Goal: Task Accomplishment & Management: Manage account settings

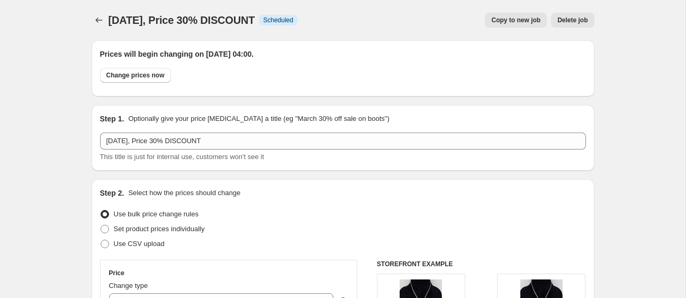
select select "percentage"
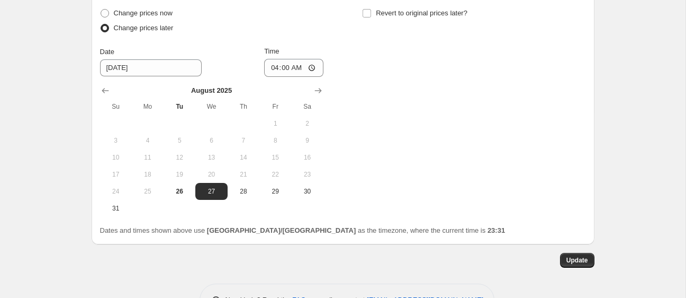
scroll to position [1153, 0]
click at [211, 186] on span "27" at bounding box center [211, 190] width 23 height 8
click at [568, 255] on span "Update" at bounding box center [578, 259] width 22 height 8
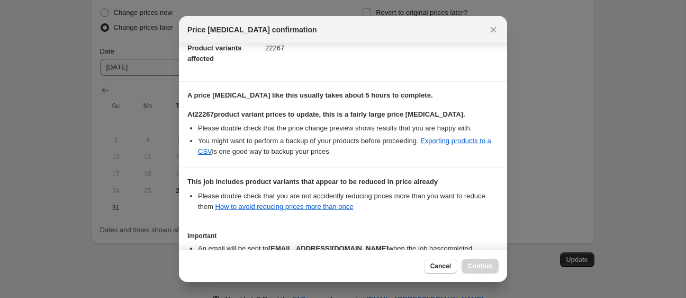
scroll to position [193, 0]
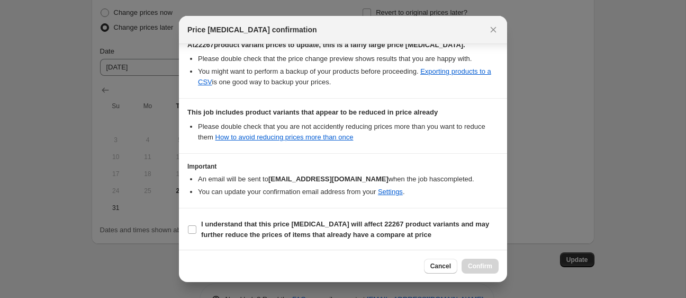
click at [226, 246] on section "I understand that this price change job will affect 22267 product variants and …" at bounding box center [343, 229] width 328 height 42
click at [229, 240] on label "I understand that this price change job will affect 22267 product variants and …" at bounding box center [342, 229] width 311 height 25
click at [196, 234] on input "I understand that this price change job will affect 22267 product variants and …" at bounding box center [192, 229] width 8 height 8
checkbox input "true"
click at [481, 268] on span "Confirm" at bounding box center [480, 266] width 24 height 8
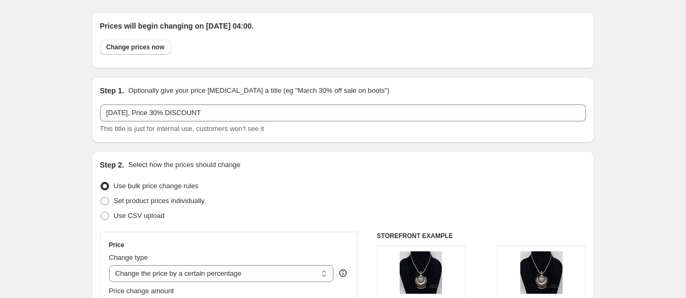
scroll to position [0, 0]
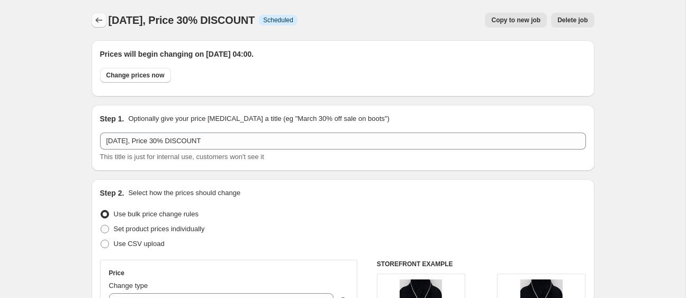
click at [100, 21] on icon "Price change jobs" at bounding box center [99, 20] width 11 height 11
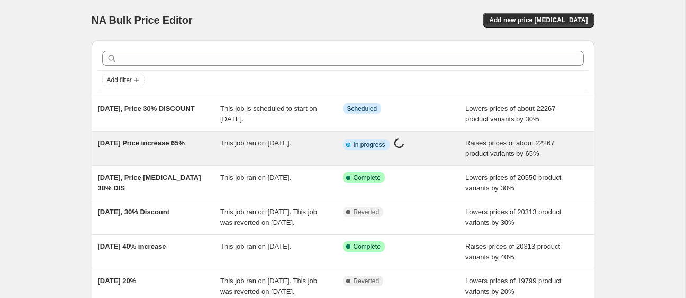
click at [180, 142] on span "[DATE] Price increase 65%" at bounding box center [141, 143] width 87 height 8
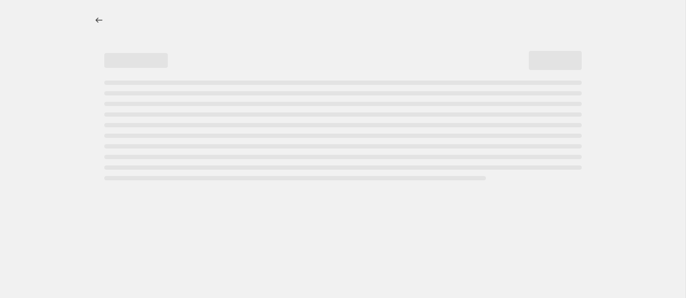
select select "percentage"
select select "remove"
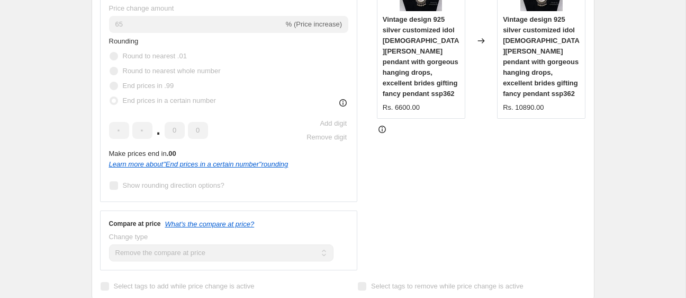
scroll to position [266, 0]
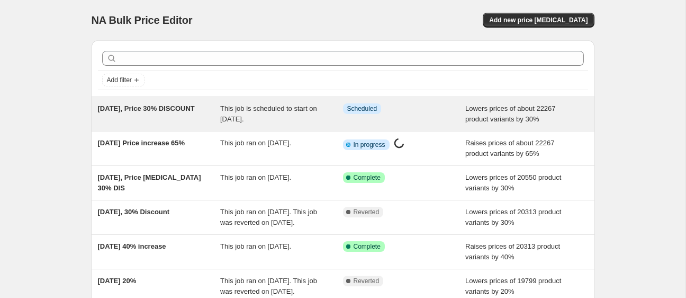
click at [190, 122] on div "[DATE], Price 30% DISCOUNT" at bounding box center [159, 113] width 123 height 21
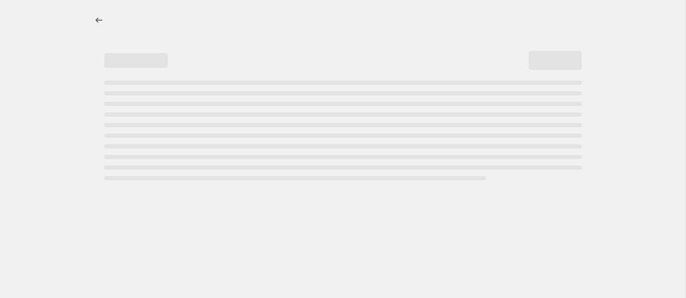
select select "percentage"
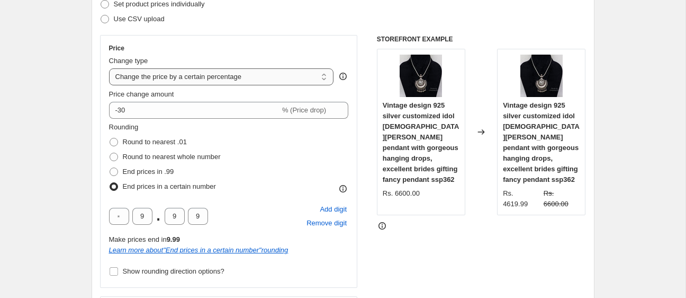
scroll to position [227, 0]
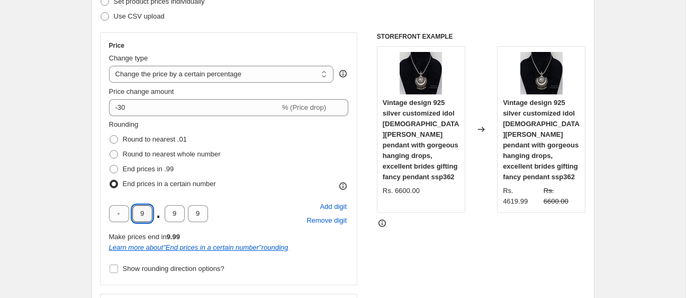
drag, startPoint x: 150, startPoint y: 214, endPoint x: 131, endPoint y: 215, distance: 19.1
click at [131, 215] on div "9 . 9 9" at bounding box center [158, 213] width 99 height 17
type input "0"
drag, startPoint x: 179, startPoint y: 215, endPoint x: 163, endPoint y: 217, distance: 16.0
click at [163, 217] on div "0 . 9 9" at bounding box center [158, 213] width 99 height 17
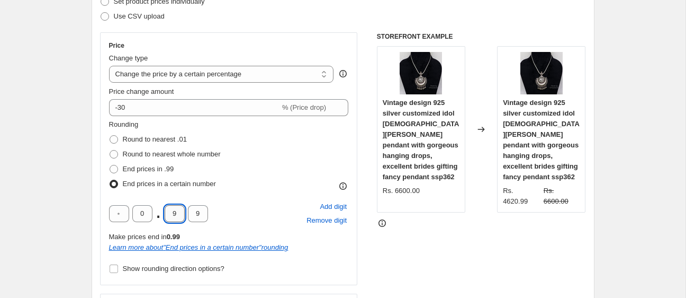
type input "0"
drag, startPoint x: 202, startPoint y: 214, endPoint x: 195, endPoint y: 215, distance: 6.4
click at [195, 215] on input "9" at bounding box center [198, 213] width 20 height 17
type input "0"
drag, startPoint x: 122, startPoint y: 214, endPoint x: 110, endPoint y: 215, distance: 11.7
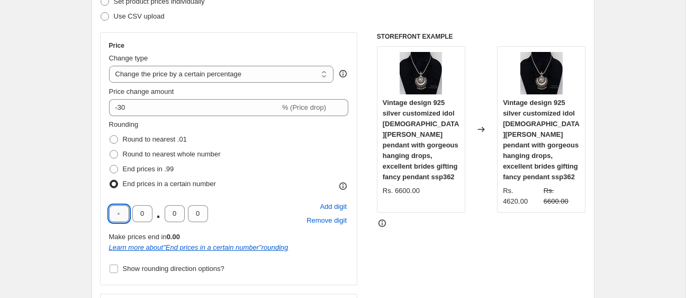
click at [110, 215] on input "text" at bounding box center [119, 213] width 20 height 17
click at [248, 207] on div "0 0 . 0 0 Add digit Remove digit" at bounding box center [229, 214] width 240 height 28
drag, startPoint x: 127, startPoint y: 210, endPoint x: 109, endPoint y: 211, distance: 18.6
click at [109, 211] on input "0" at bounding box center [119, 213] width 20 height 17
type input "9"
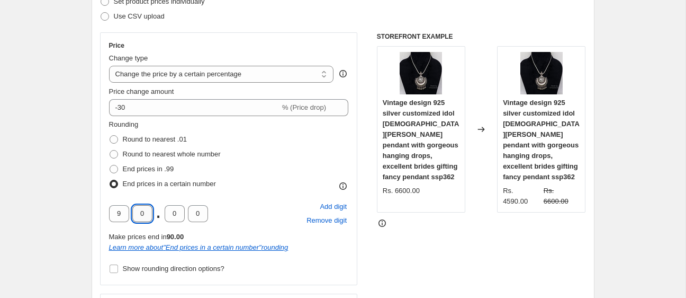
drag, startPoint x: 150, startPoint y: 211, endPoint x: 132, endPoint y: 213, distance: 18.2
click at [132, 213] on input "0" at bounding box center [142, 213] width 20 height 17
type input "9"
drag, startPoint x: 179, startPoint y: 213, endPoint x: 165, endPoint y: 214, distance: 13.8
click at [165, 214] on input "0" at bounding box center [175, 213] width 20 height 17
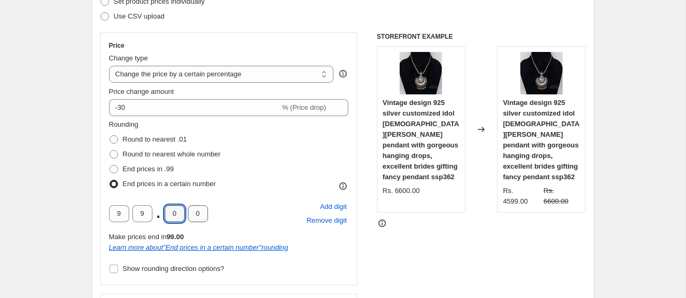
type input "9"
drag, startPoint x: 207, startPoint y: 212, endPoint x: 193, endPoint y: 213, distance: 13.3
click at [193, 213] on input "0" at bounding box center [198, 213] width 20 height 17
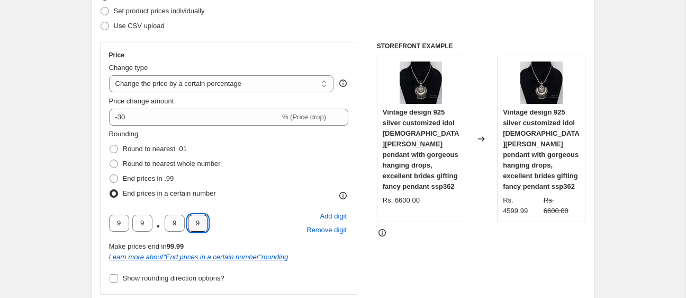
scroll to position [0, 0]
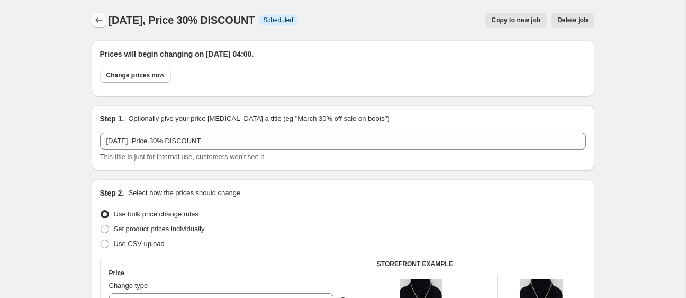
type input "9"
click at [99, 27] on button "Price change jobs" at bounding box center [99, 20] width 15 height 15
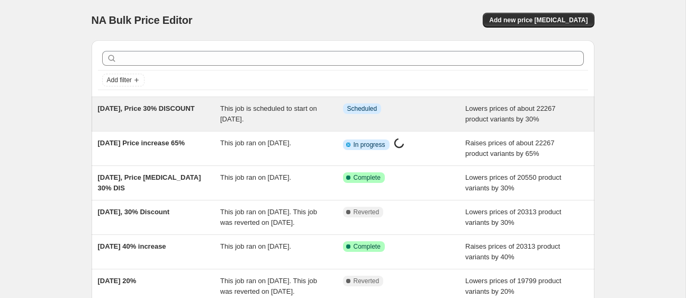
click at [190, 112] on div "[DATE], Price 30% DISCOUNT" at bounding box center [159, 113] width 123 height 21
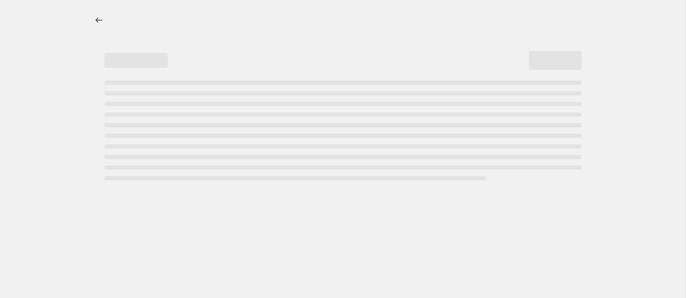
select select "percentage"
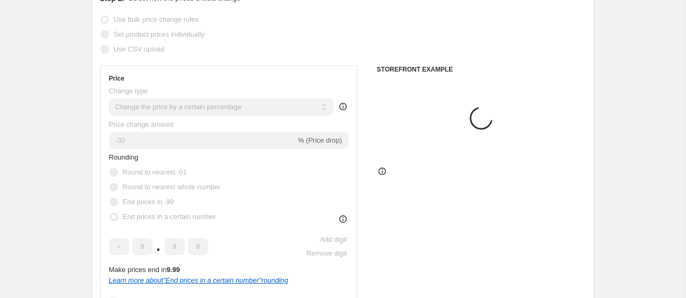
scroll to position [268, 0]
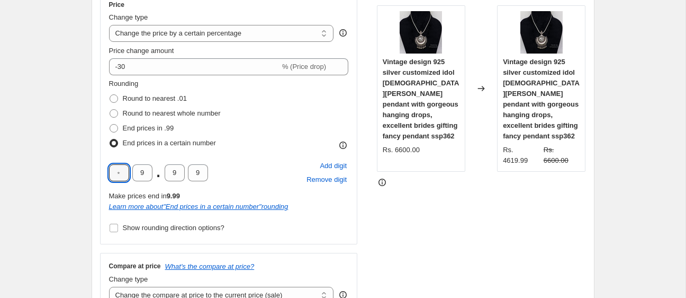
drag, startPoint x: 123, startPoint y: 169, endPoint x: 108, endPoint y: 171, distance: 14.9
click at [108, 171] on div "Price Change type Change the price to a certain amount Change the price by a ce…" at bounding box center [229, 118] width 258 height 253
type input "9"
drag, startPoint x: 117, startPoint y: 174, endPoint x: 137, endPoint y: 175, distance: 20.2
click at [137, 175] on div "9 9 . 9 9" at bounding box center [158, 172] width 99 height 17
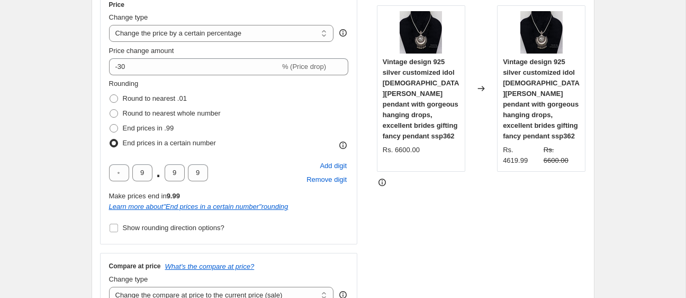
click at [432, 216] on div "STOREFRONT EXAMPLE Vintage design 925 silver customized idol lord Ganesha penda…" at bounding box center [481, 152] width 209 height 321
drag, startPoint x: 127, startPoint y: 175, endPoint x: 118, endPoint y: 175, distance: 9.0
click at [118, 175] on input "text" at bounding box center [119, 172] width 20 height 17
type input "9"
drag, startPoint x: 111, startPoint y: 175, endPoint x: 100, endPoint y: 175, distance: 10.6
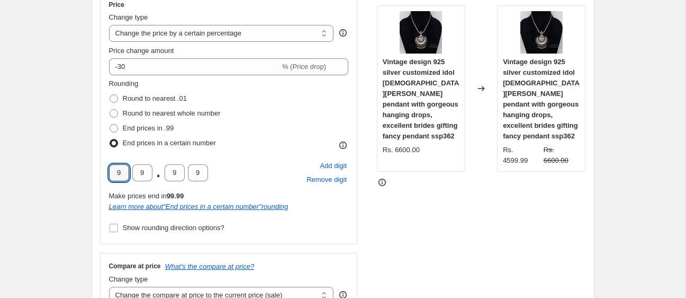
click at [100, 175] on div "Price Change type Change the price to a certain amount Change the price by a ce…" at bounding box center [229, 118] width 258 height 253
click at [281, 187] on div "9 . 9 9 Add digit Remove digit Make prices end in 9.99 Learn more about " End p…" at bounding box center [229, 185] width 240 height 53
click at [118, 172] on input "text" at bounding box center [119, 172] width 20 height 17
type input "9"
click at [434, 204] on div "STOREFRONT EXAMPLE Vintage design 925 silver customized idol lord Ganesha penda…" at bounding box center [481, 152] width 209 height 321
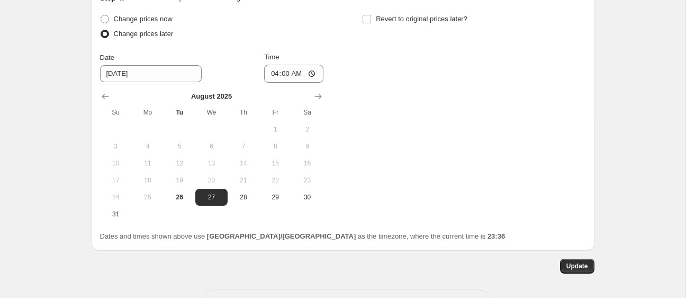
scroll to position [1153, 0]
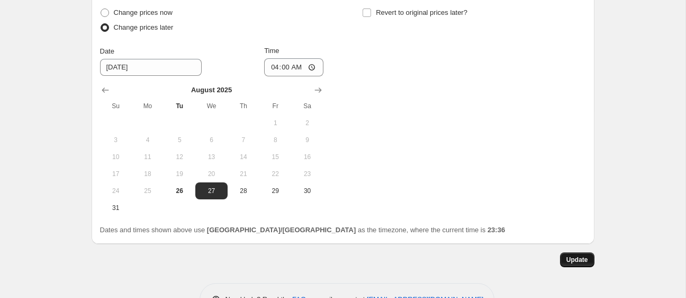
click at [569, 252] on button "Update" at bounding box center [577, 259] width 34 height 15
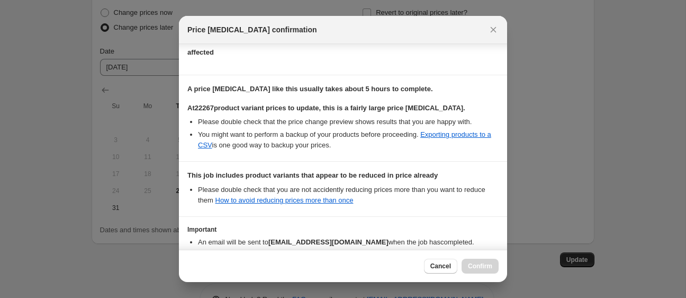
scroll to position [193, 0]
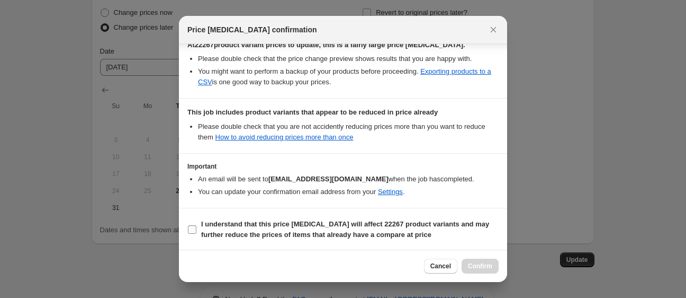
click at [217, 228] on span "I understand that this price change job will affect 22267 product variants and …" at bounding box center [350, 229] width 298 height 21
click at [196, 228] on input "I understand that this price change job will affect 22267 product variants and …" at bounding box center [192, 229] width 8 height 8
checkbox input "true"
click at [488, 266] on span "Confirm" at bounding box center [480, 266] width 24 height 8
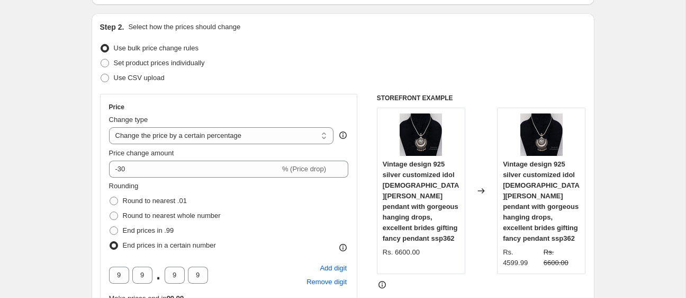
scroll to position [0, 0]
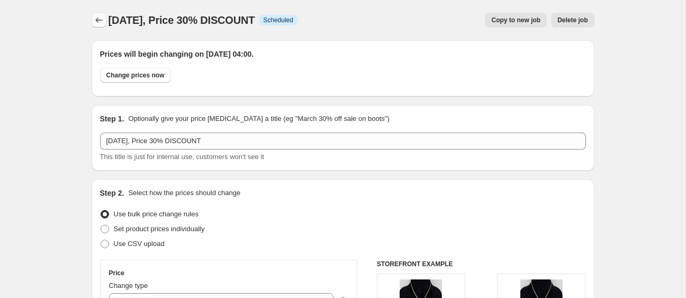
click at [95, 20] on icon "Price change jobs" at bounding box center [98, 19] width 7 height 5
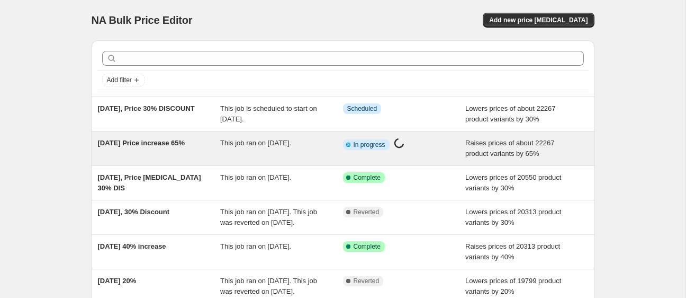
click at [252, 151] on div "This job ran on [DATE]." at bounding box center [281, 148] width 123 height 21
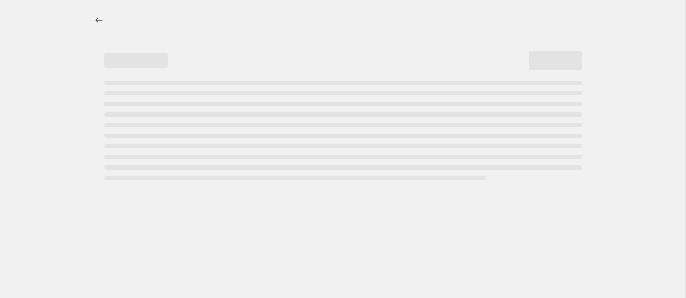
select select "percentage"
select select "remove"
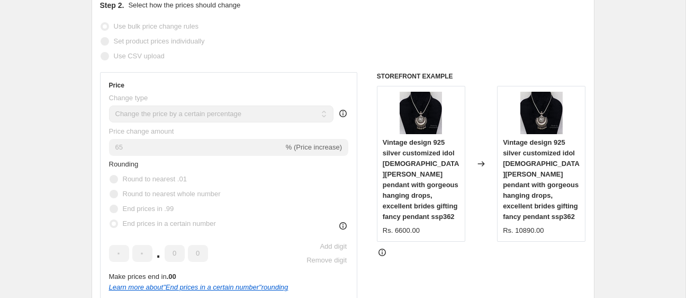
scroll to position [213, 0]
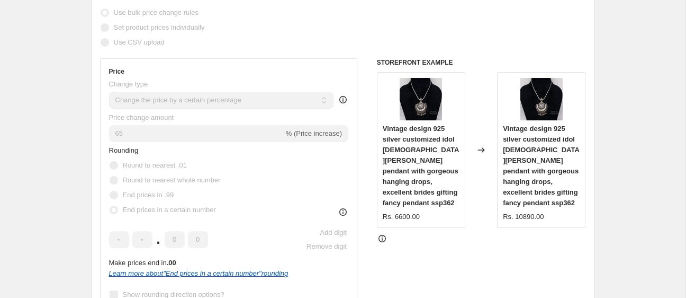
drag, startPoint x: 443, startPoint y: 216, endPoint x: 424, endPoint y: 217, distance: 19.1
click at [424, 217] on div "Rs. 6600.00" at bounding box center [421, 216] width 77 height 11
drag, startPoint x: 557, startPoint y: 218, endPoint x: 514, endPoint y: 236, distance: 47.0
click at [510, 219] on div "Rs. 10890.00" at bounding box center [541, 216] width 77 height 11
click at [439, 255] on div "STOREFRONT EXAMPLE Vintage design 925 silver customized idol lord Ganesha penda…" at bounding box center [481, 218] width 209 height 321
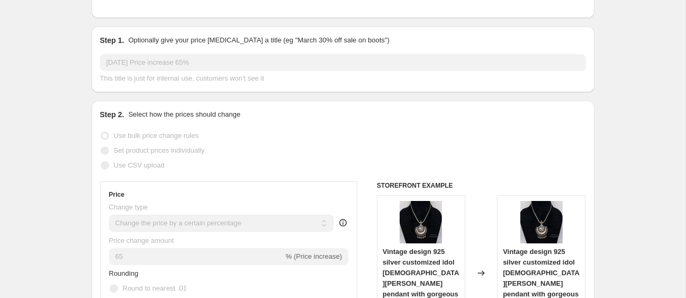
scroll to position [0, 0]
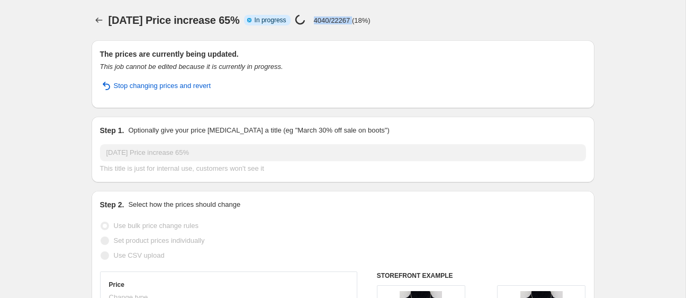
drag, startPoint x: 392, startPoint y: 19, endPoint x: 348, endPoint y: 21, distance: 44.5
click at [348, 21] on div "Price change job in progress... 4040/22267 (18%)" at bounding box center [333, 20] width 76 height 12
click at [102, 19] on icon "Price change jobs" at bounding box center [99, 20] width 11 height 11
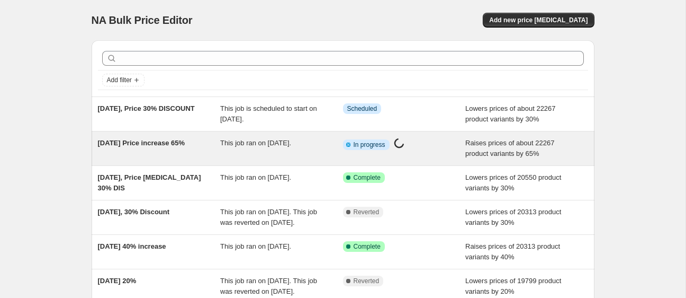
click at [225, 149] on div "This job ran on [DATE]." at bounding box center [281, 148] width 123 height 21
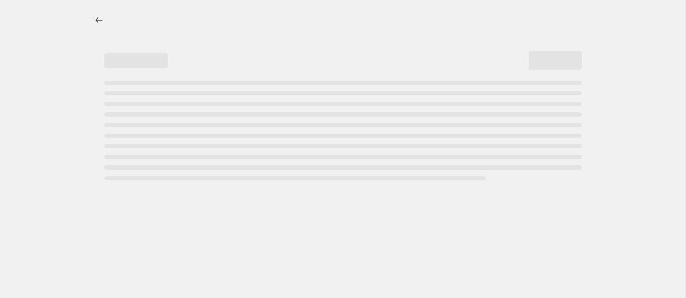
select select "percentage"
select select "remove"
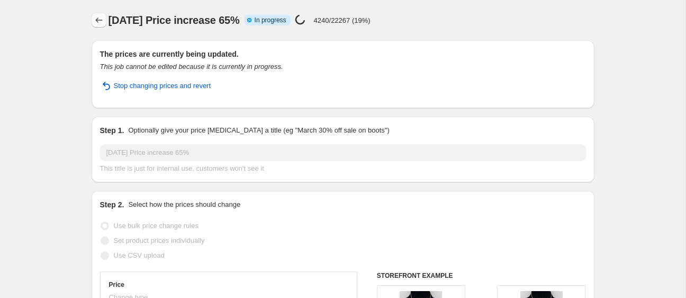
click at [100, 18] on icon "Price change jobs" at bounding box center [99, 20] width 11 height 11
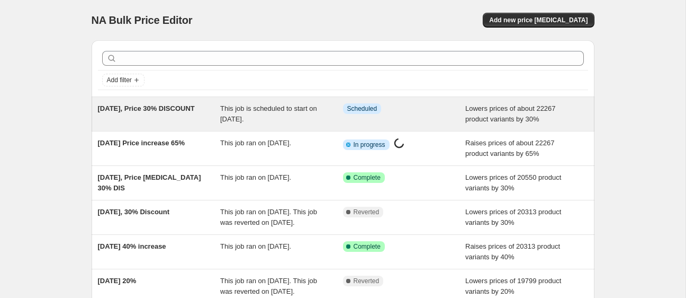
click at [172, 113] on div "[DATE], Price 30% DISCOUNT" at bounding box center [159, 113] width 123 height 21
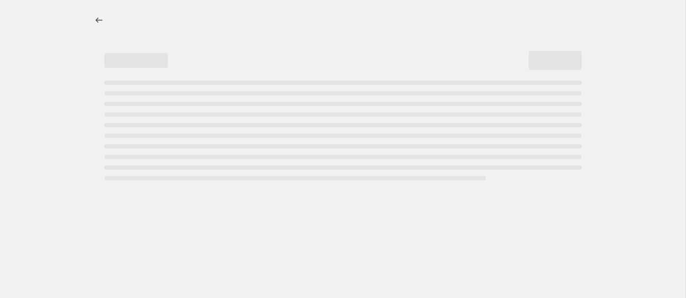
select select "percentage"
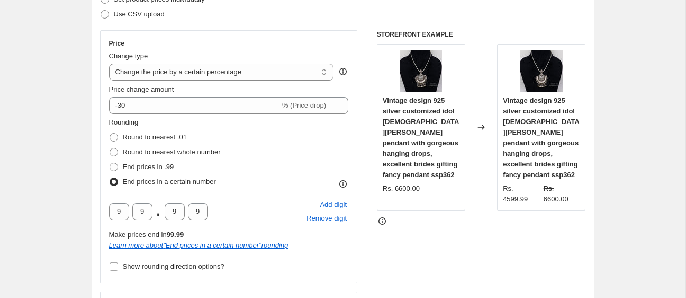
scroll to position [234, 0]
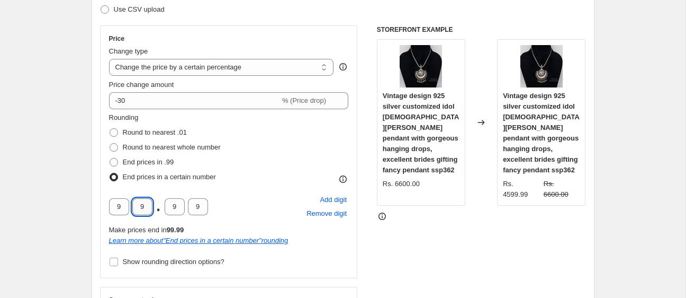
click at [139, 207] on input "9" at bounding box center [142, 206] width 20 height 17
drag, startPoint x: 198, startPoint y: 205, endPoint x: 207, endPoint y: 205, distance: 9.5
click at [207, 205] on input "9" at bounding box center [198, 206] width 20 height 17
type input "0"
drag, startPoint x: 178, startPoint y: 210, endPoint x: 164, endPoint y: 210, distance: 13.8
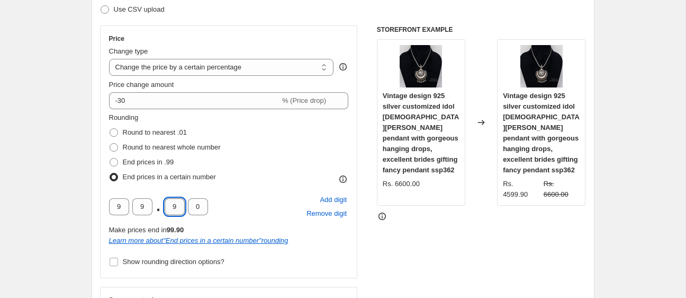
click at [165, 210] on input "9" at bounding box center [175, 206] width 20 height 17
type input "0"
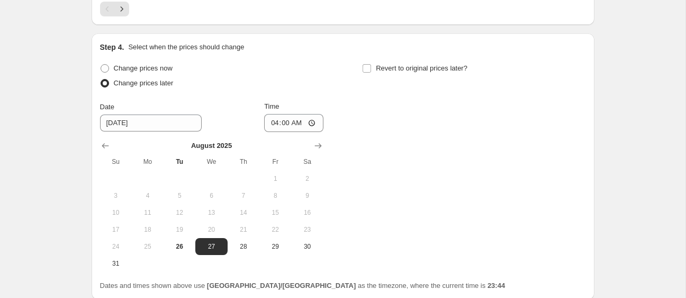
scroll to position [1153, 0]
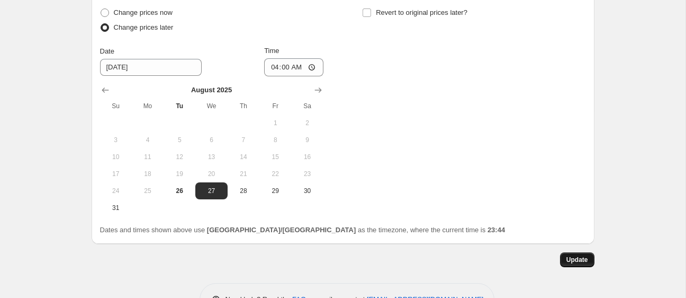
click at [572, 255] on span "Update" at bounding box center [578, 259] width 22 height 8
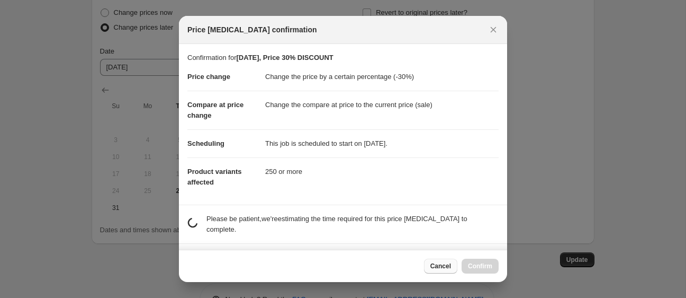
click at [435, 266] on span "Cancel" at bounding box center [441, 266] width 21 height 8
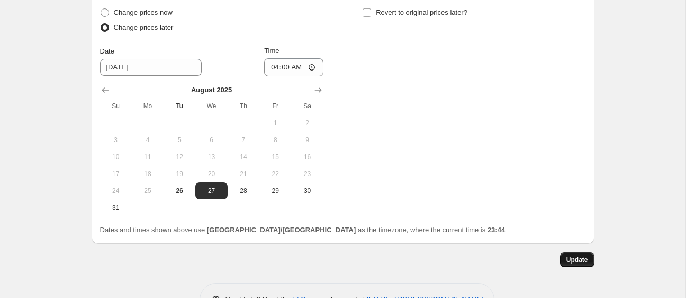
click at [579, 255] on span "Update" at bounding box center [578, 259] width 22 height 8
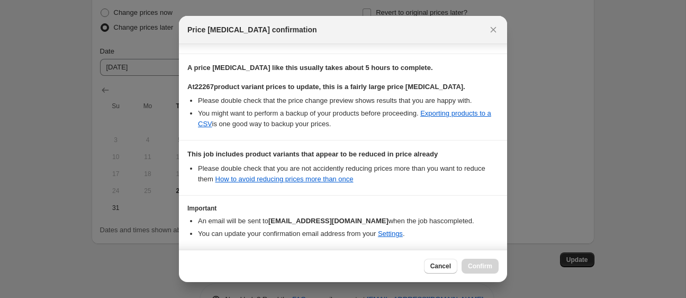
scroll to position [193, 0]
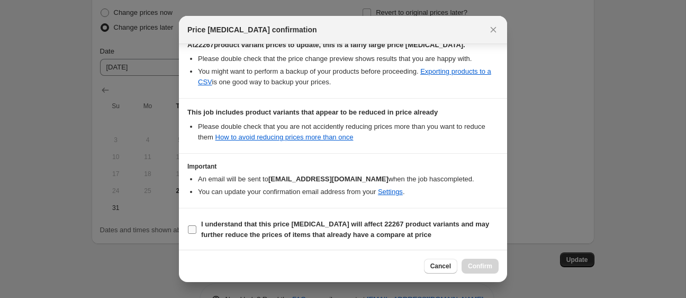
click at [218, 222] on b "I understand that this price change job will affect 22267 product variants and …" at bounding box center [345, 229] width 288 height 19
click at [196, 225] on input "I understand that this price change job will affect 22267 product variants and …" at bounding box center [192, 229] width 8 height 8
checkbox input "true"
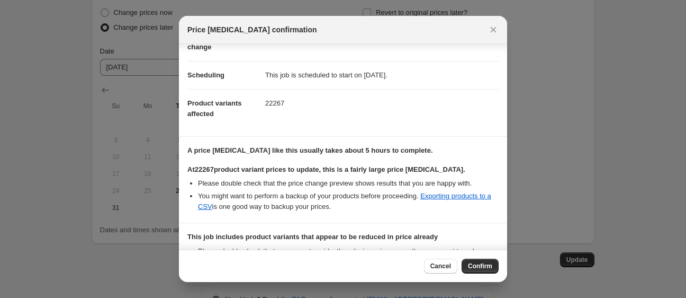
scroll to position [0, 0]
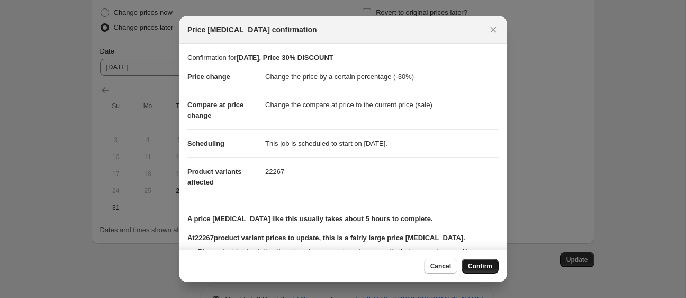
click at [479, 264] on span "Confirm" at bounding box center [480, 266] width 24 height 8
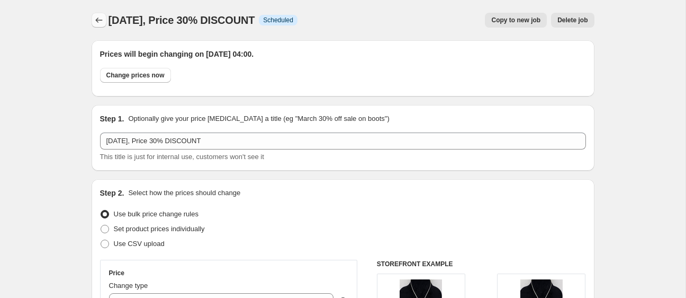
click at [97, 24] on icon "Price change jobs" at bounding box center [99, 20] width 11 height 11
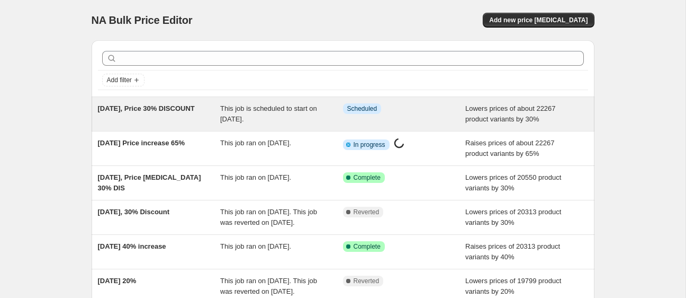
click at [187, 106] on div "[DATE], Price 30% DISCOUNT" at bounding box center [159, 113] width 123 height 21
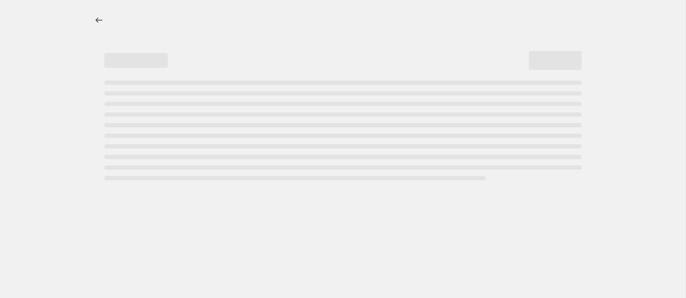
select select "percentage"
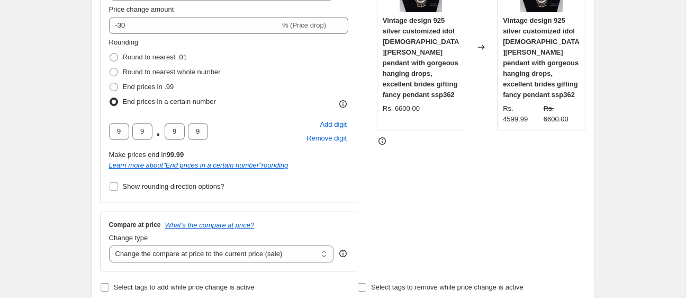
scroll to position [307, 0]
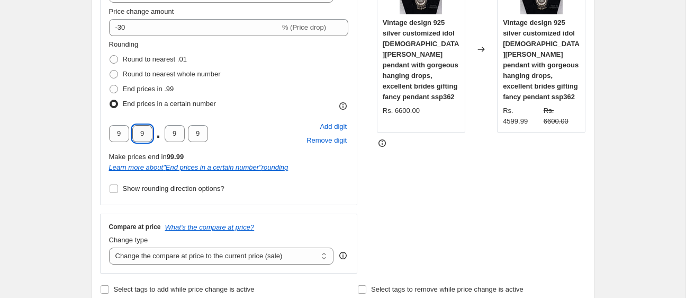
drag, startPoint x: 145, startPoint y: 135, endPoint x: 136, endPoint y: 136, distance: 9.0
click at [136, 136] on input "9" at bounding box center [142, 133] width 20 height 17
click at [191, 138] on input "9" at bounding box center [198, 133] width 20 height 17
drag, startPoint x: 192, startPoint y: 138, endPoint x: 209, endPoint y: 137, distance: 16.4
click at [209, 137] on div "9 9 . 9 9 Add digit Remove digit" at bounding box center [229, 134] width 240 height 28
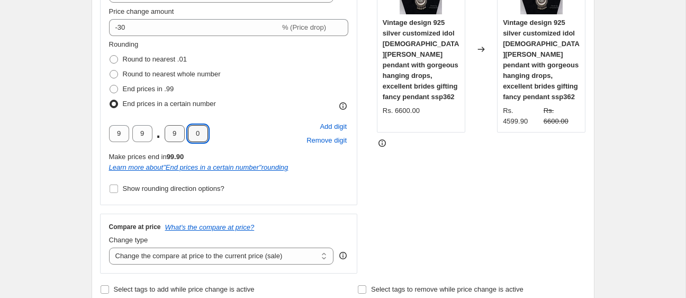
type input "0"
drag, startPoint x: 178, startPoint y: 136, endPoint x: 160, endPoint y: 137, distance: 18.1
click at [160, 137] on div "9 9 . 9 0" at bounding box center [158, 133] width 99 height 17
type input "0"
click at [469, 175] on div "STOREFRONT EXAMPLE Vintage design 925 silver customized idol lord Ganesha penda…" at bounding box center [481, 112] width 209 height 321
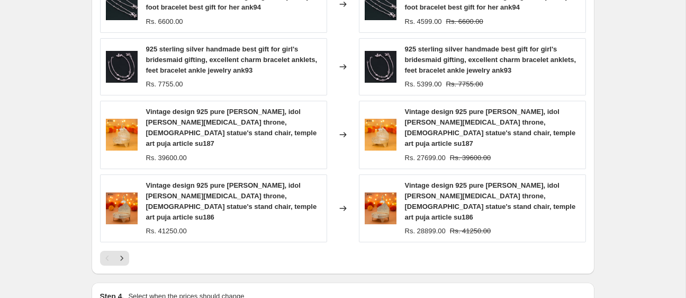
scroll to position [1153, 0]
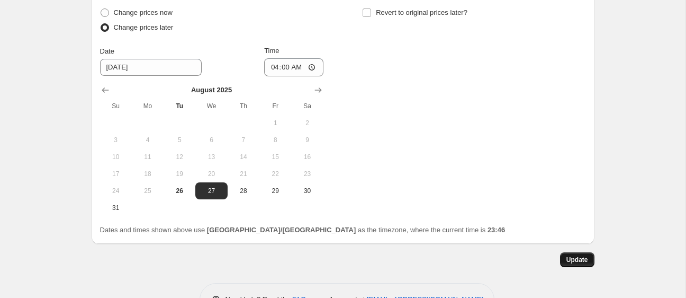
click at [572, 255] on span "Update" at bounding box center [578, 259] width 22 height 8
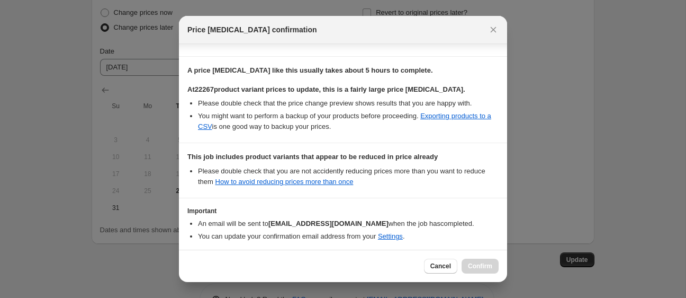
scroll to position [193, 0]
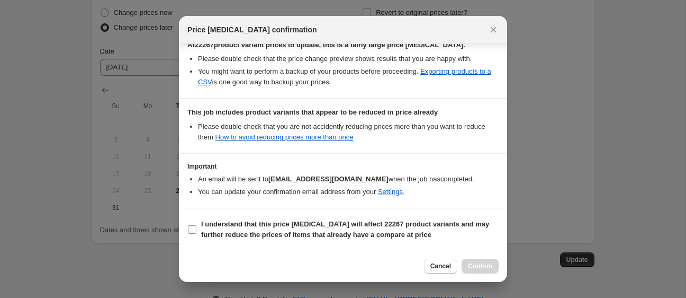
click at [215, 226] on b "I understand that this price change job will affect 22267 product variants and …" at bounding box center [345, 229] width 288 height 19
click at [196, 226] on input "I understand that this price change job will affect 22267 product variants and …" at bounding box center [192, 229] width 8 height 8
checkbox input "true"
click at [466, 260] on button "Confirm" at bounding box center [480, 265] width 37 height 15
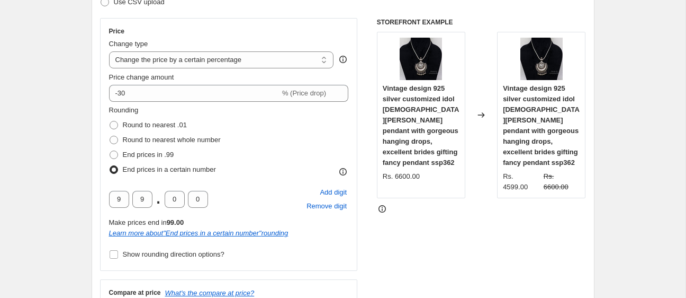
scroll to position [0, 0]
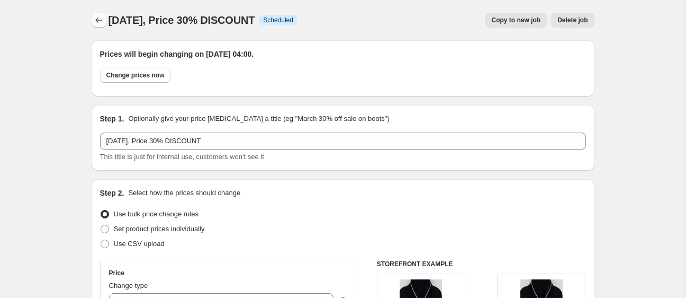
click at [97, 21] on icon "Price change jobs" at bounding box center [99, 20] width 11 height 11
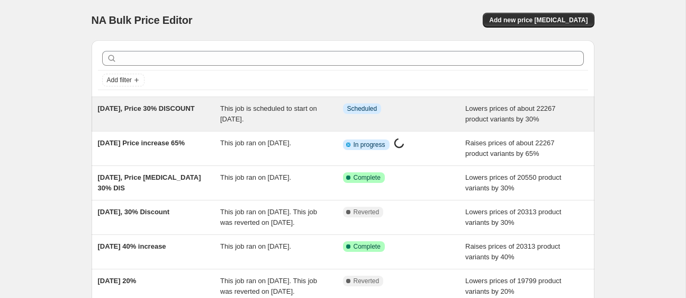
click at [202, 104] on div "[DATE], Price 30% DISCOUNT" at bounding box center [159, 113] width 123 height 21
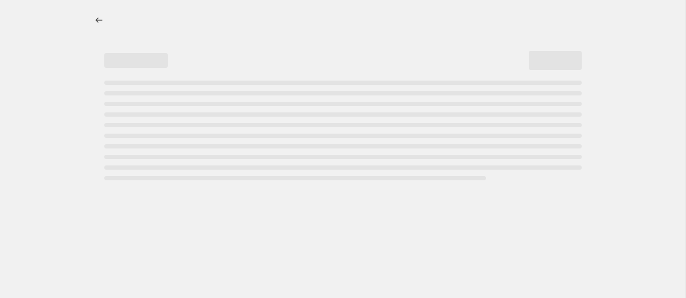
select select "percentage"
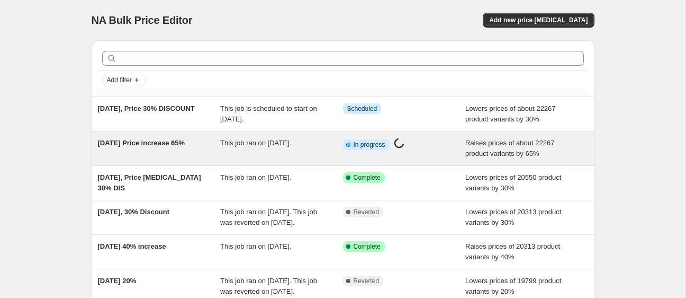
click at [164, 147] on div "[DATE] Price increase 65%" at bounding box center [159, 148] width 123 height 21
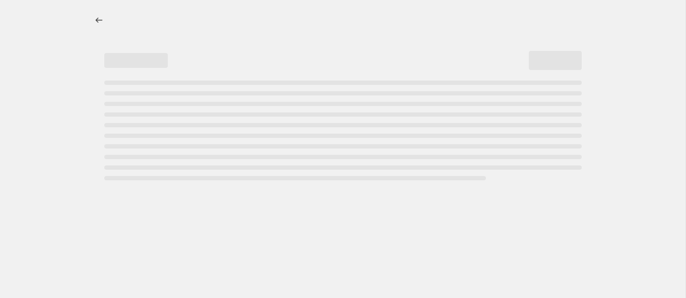
select select "percentage"
select select "remove"
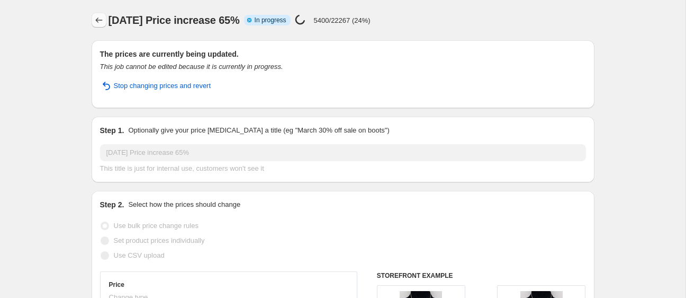
click at [96, 17] on icon "Price change jobs" at bounding box center [99, 20] width 11 height 11
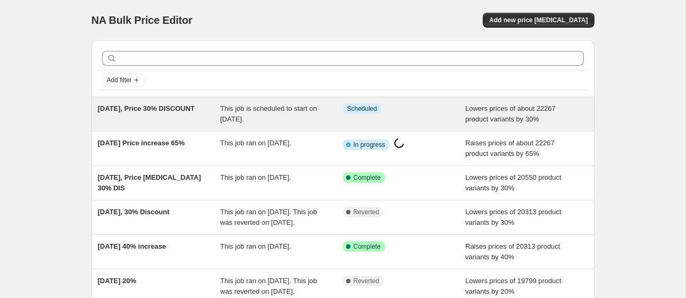
click at [196, 102] on div "[DATE], Price 30% DISCOUNT This job is scheduled to start on [DATE]. Info Sched…" at bounding box center [343, 114] width 503 height 34
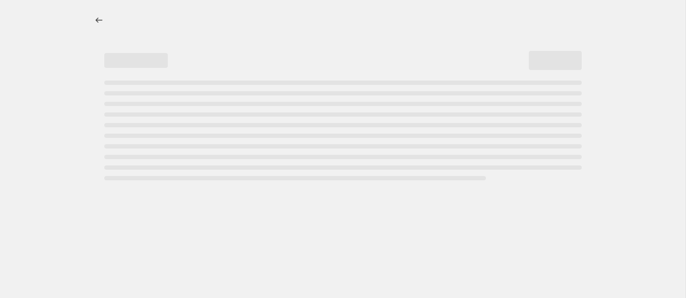
select select "percentage"
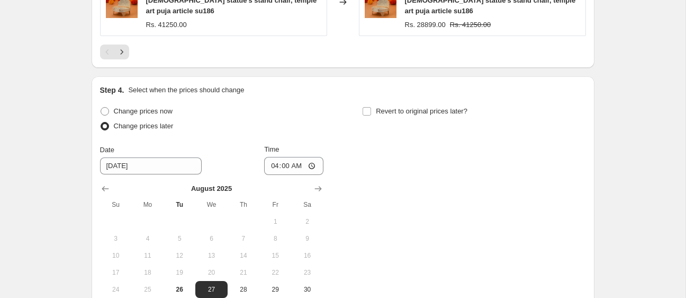
scroll to position [1095, 0]
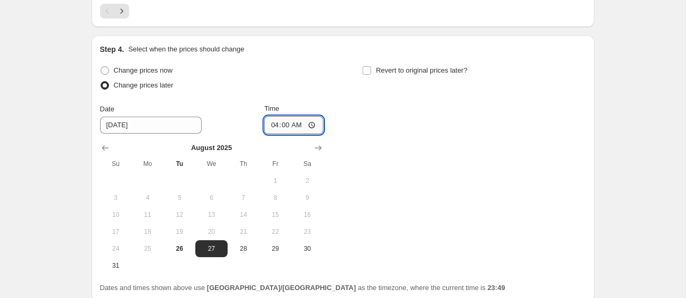
click at [274, 116] on input "04:00" at bounding box center [293, 125] width 59 height 18
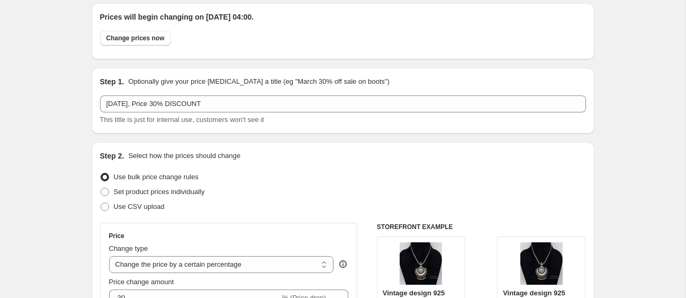
scroll to position [19, 0]
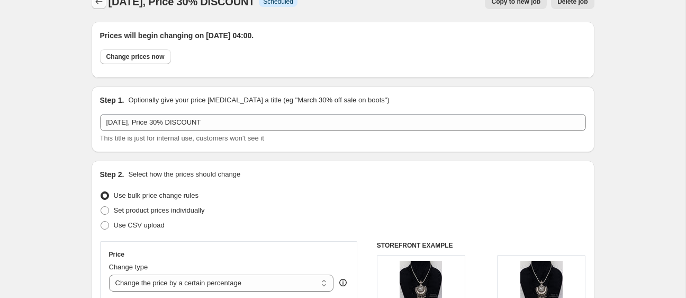
click at [101, 5] on icon "Price change jobs" at bounding box center [99, 1] width 11 height 11
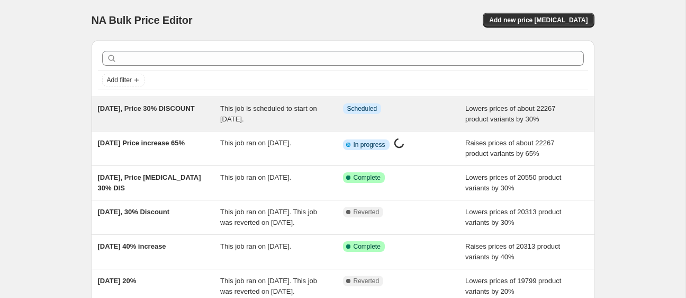
click at [153, 118] on div "[DATE], Price 30% DISCOUNT" at bounding box center [159, 113] width 123 height 21
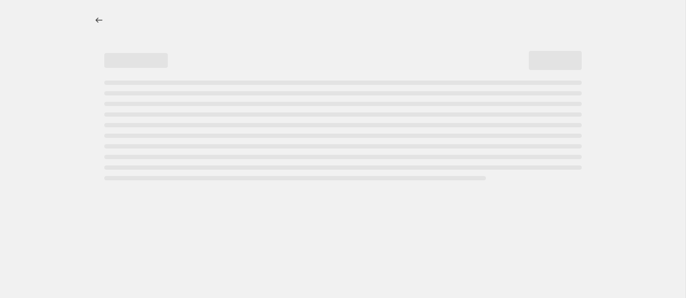
select select "percentage"
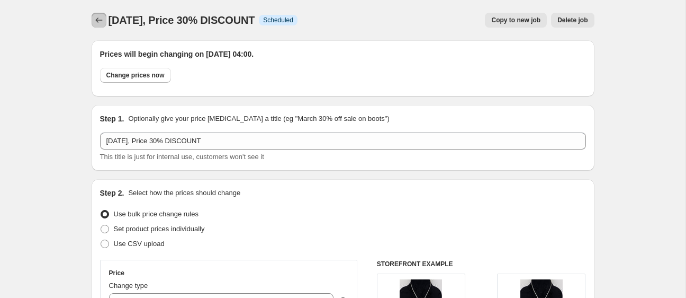
click at [99, 18] on icon "Price change jobs" at bounding box center [99, 20] width 11 height 11
